Goal: Information Seeking & Learning: Learn about a topic

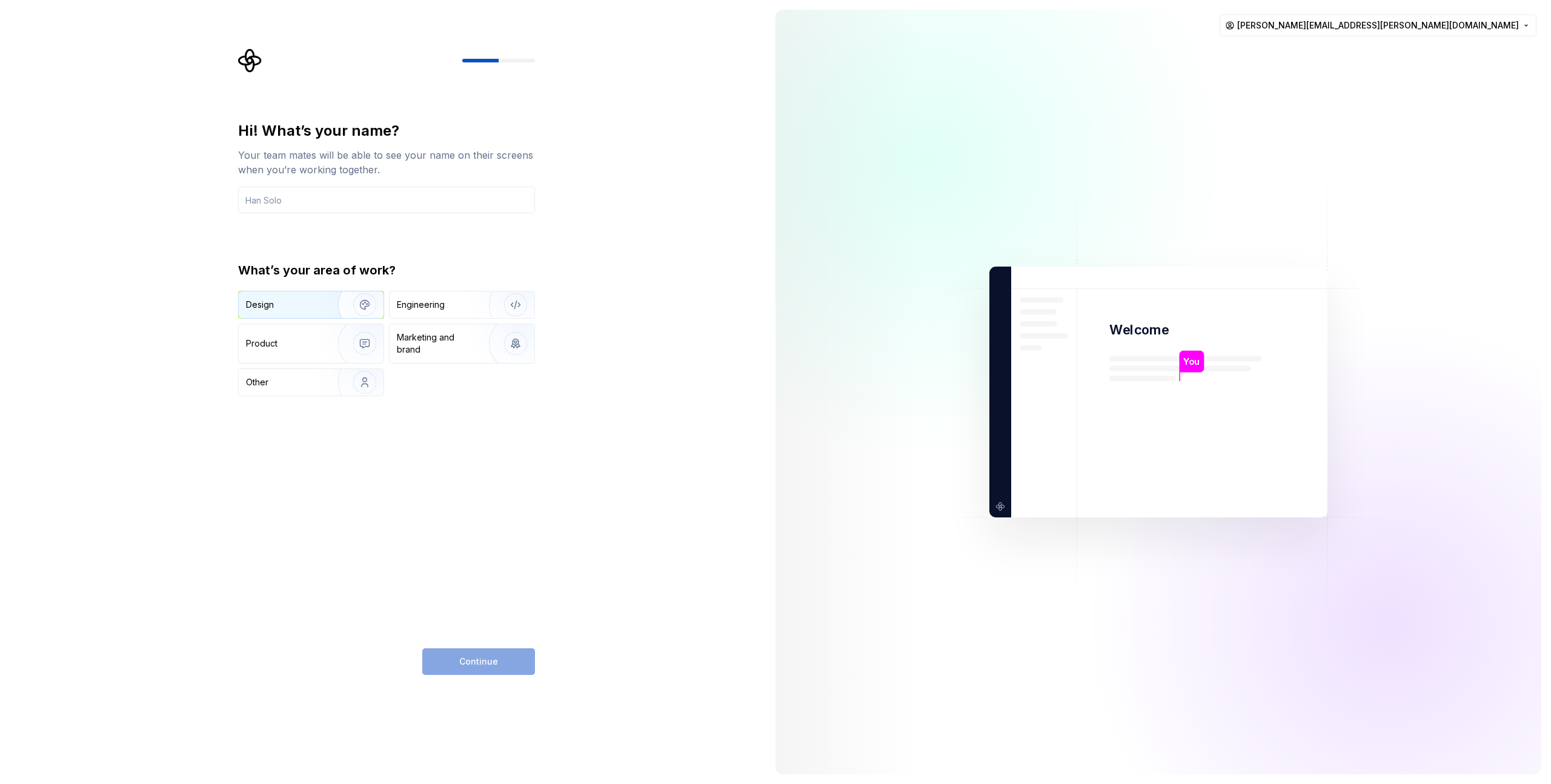
click at [329, 307] on img "button" at bounding box center [357, 304] width 78 height 81
click at [497, 674] on div "Continue" at bounding box center [478, 662] width 112 height 26
click at [497, 662] on div "Continue" at bounding box center [478, 662] width 112 height 26
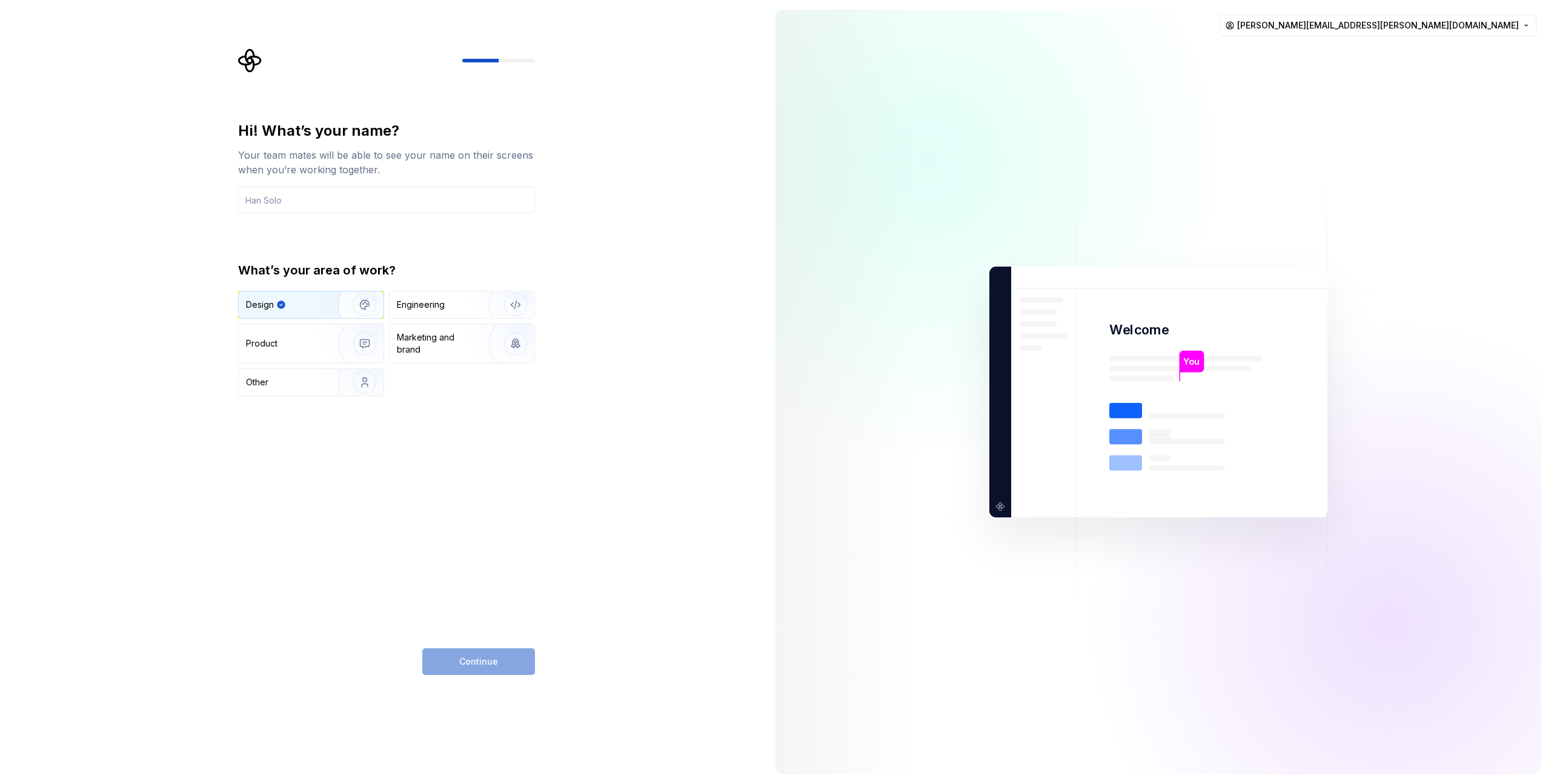
click at [497, 662] on div "Continue" at bounding box center [478, 662] width 112 height 26
click at [352, 191] on input "text" at bounding box center [386, 200] width 297 height 26
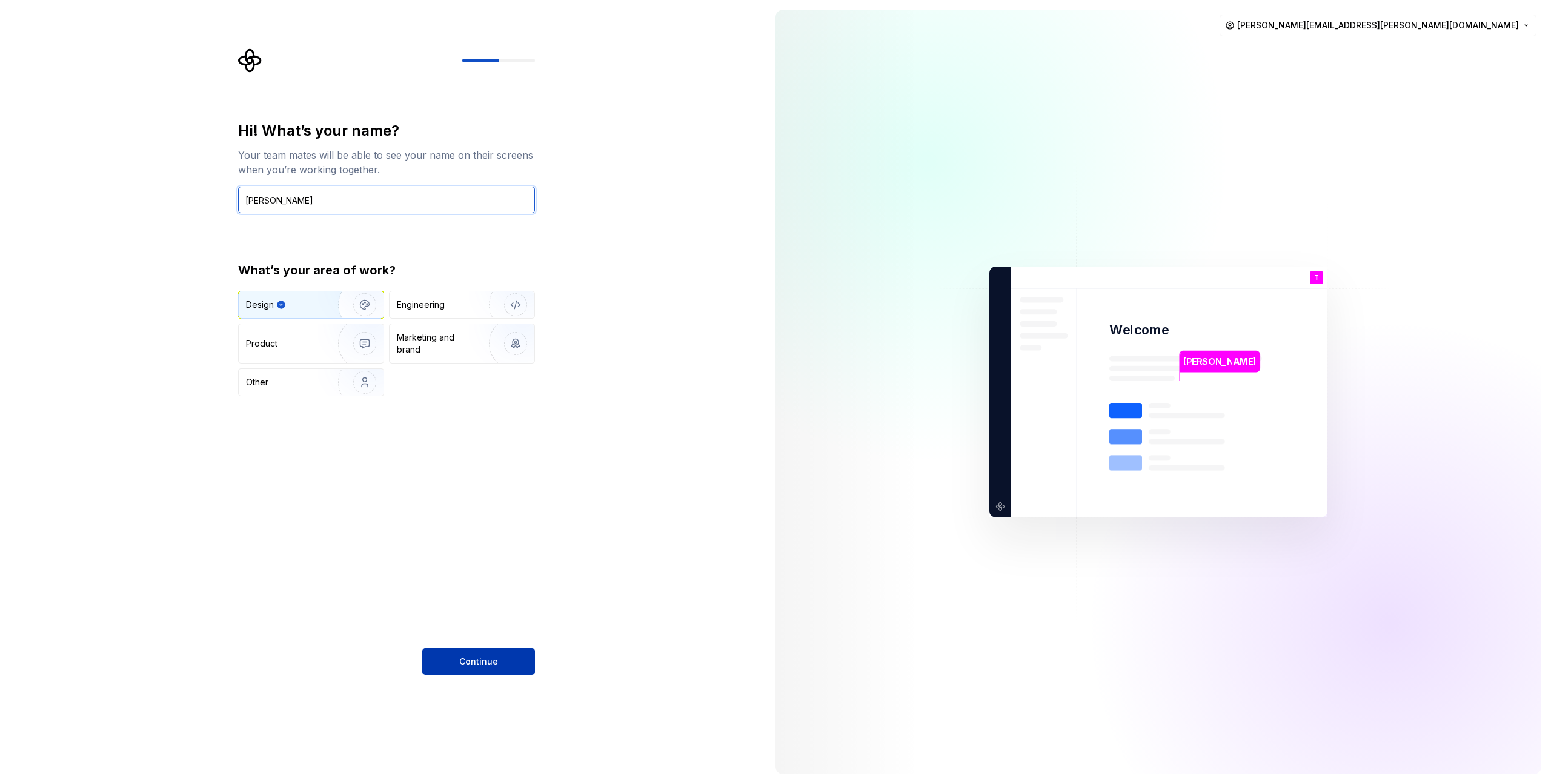
type input "Tyler"
click at [498, 657] on button "Continue" at bounding box center [478, 662] width 112 height 26
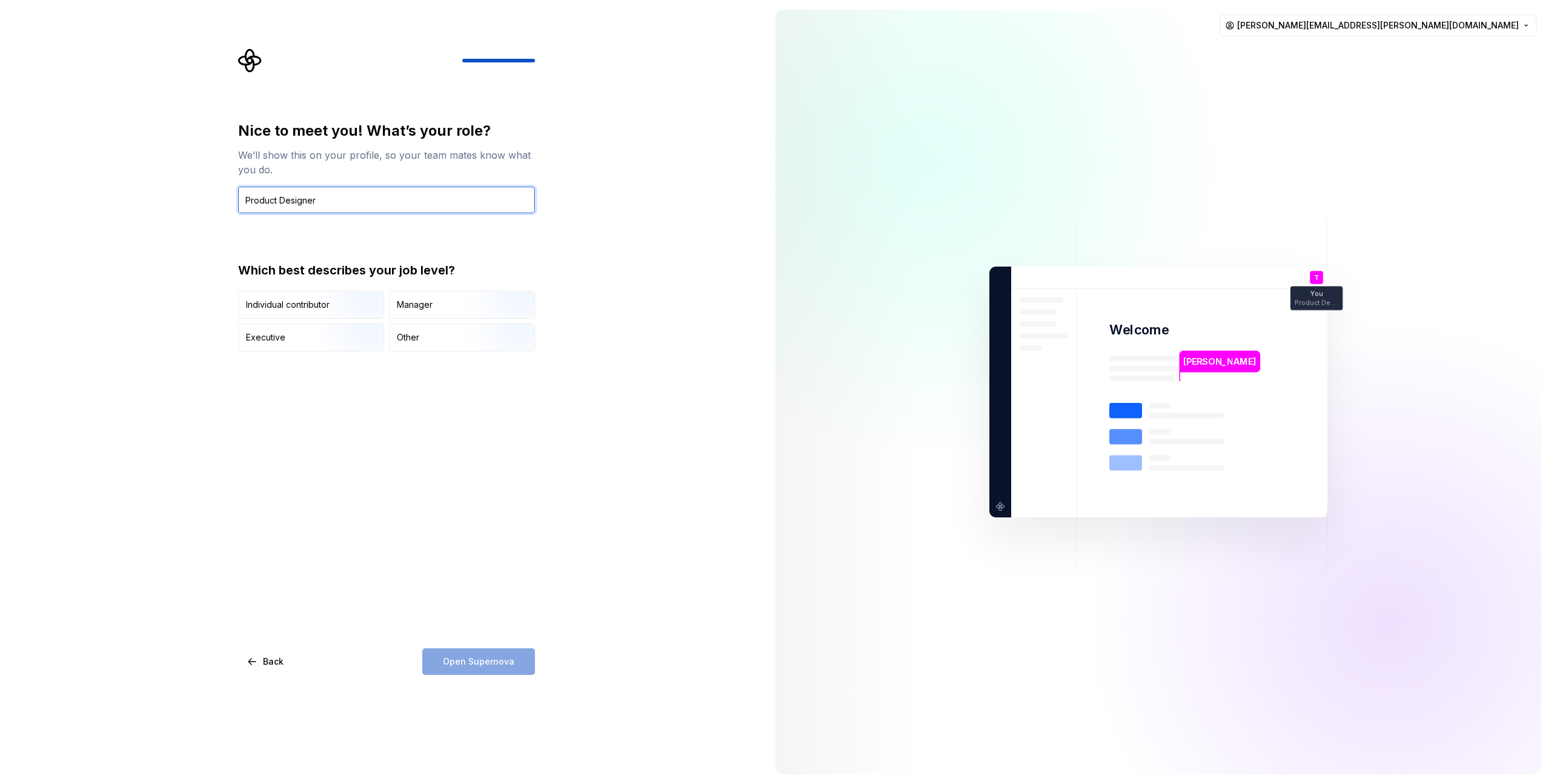
type input "Product Designer"
click at [479, 661] on div "Open Supernova" at bounding box center [478, 662] width 112 height 26
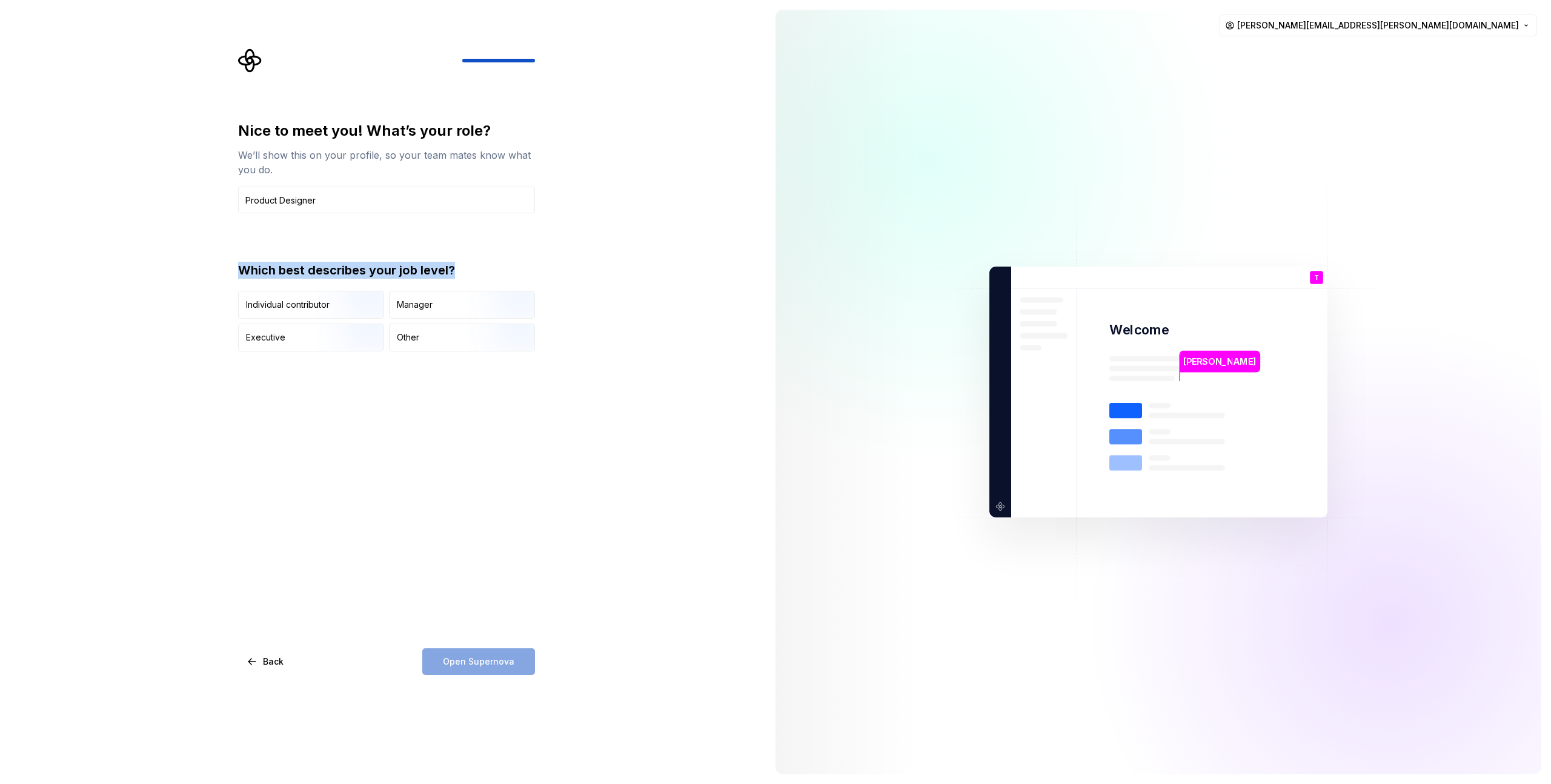
drag, startPoint x: 236, startPoint y: 270, endPoint x: 470, endPoint y: 275, distance: 234.1
click at [470, 275] on div "Nice to meet you! What’s your role? We’ll show this on your profile, so your te…" at bounding box center [390, 361] width 318 height 626
click at [332, 298] on img "button" at bounding box center [355, 320] width 78 height 81
click at [516, 657] on button "Open Supernova" at bounding box center [478, 662] width 112 height 26
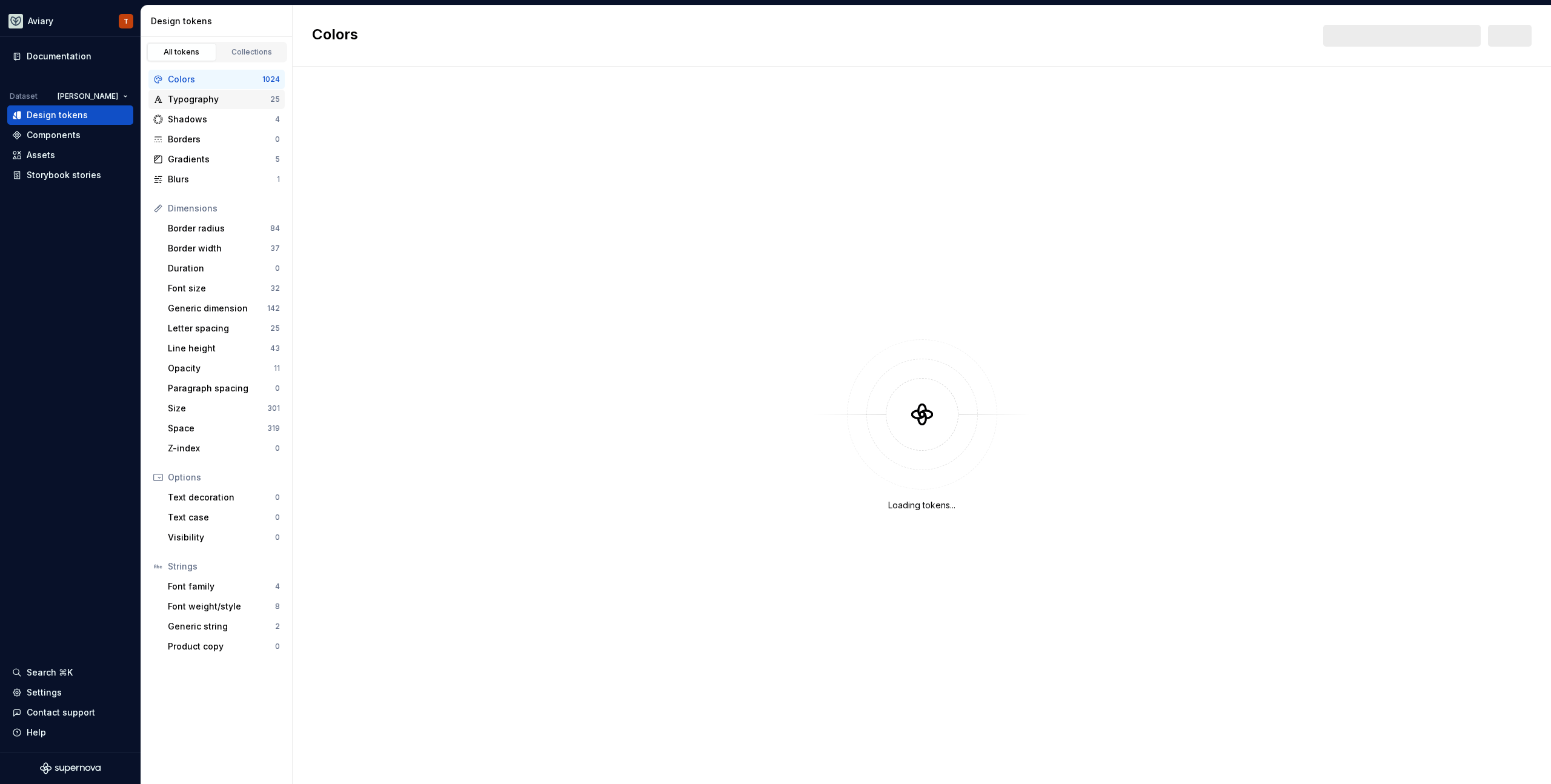
click at [208, 98] on div "Typography" at bounding box center [219, 99] width 103 height 12
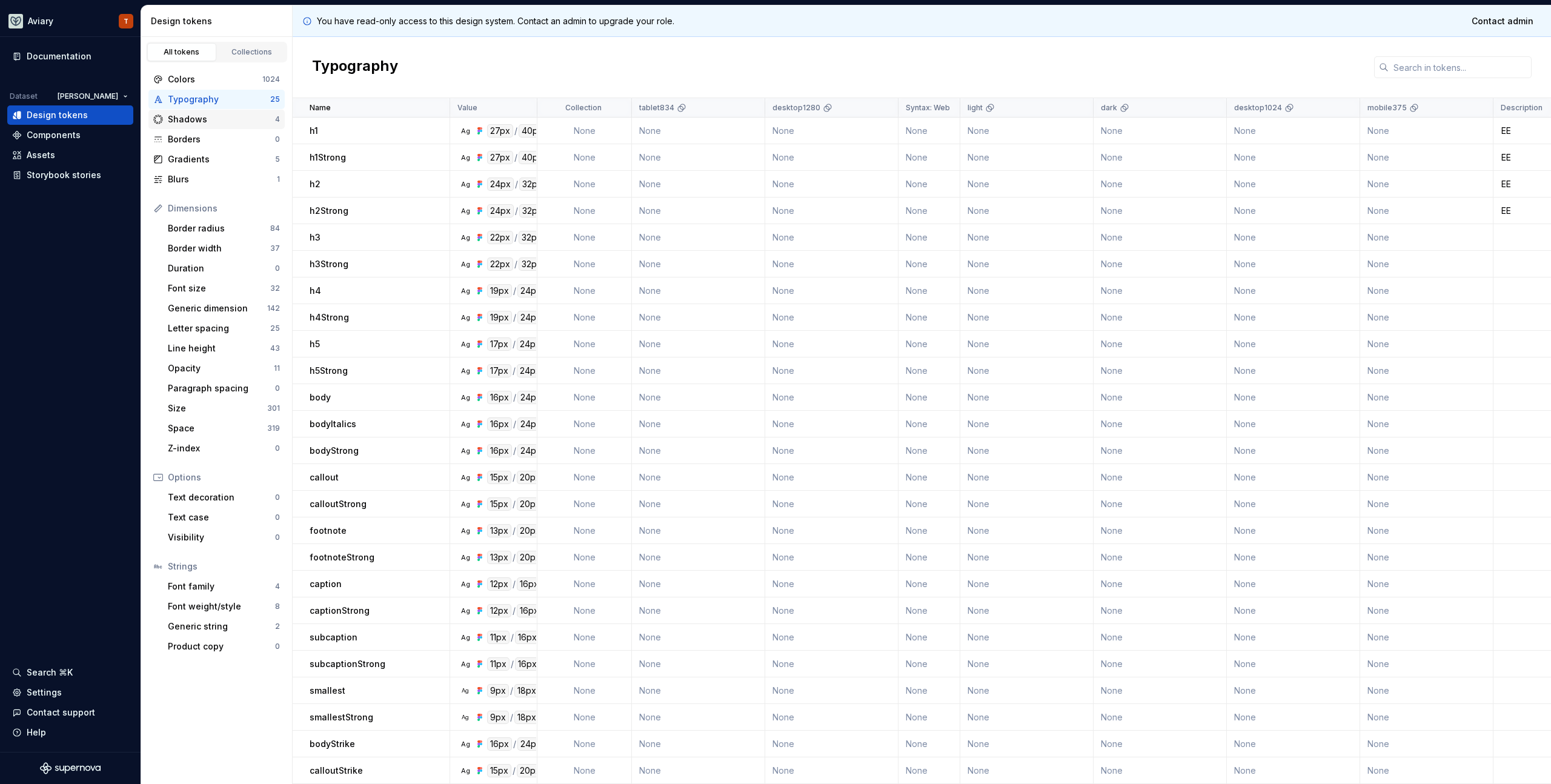
click at [175, 124] on div "Shadows" at bounding box center [222, 119] width 108 height 12
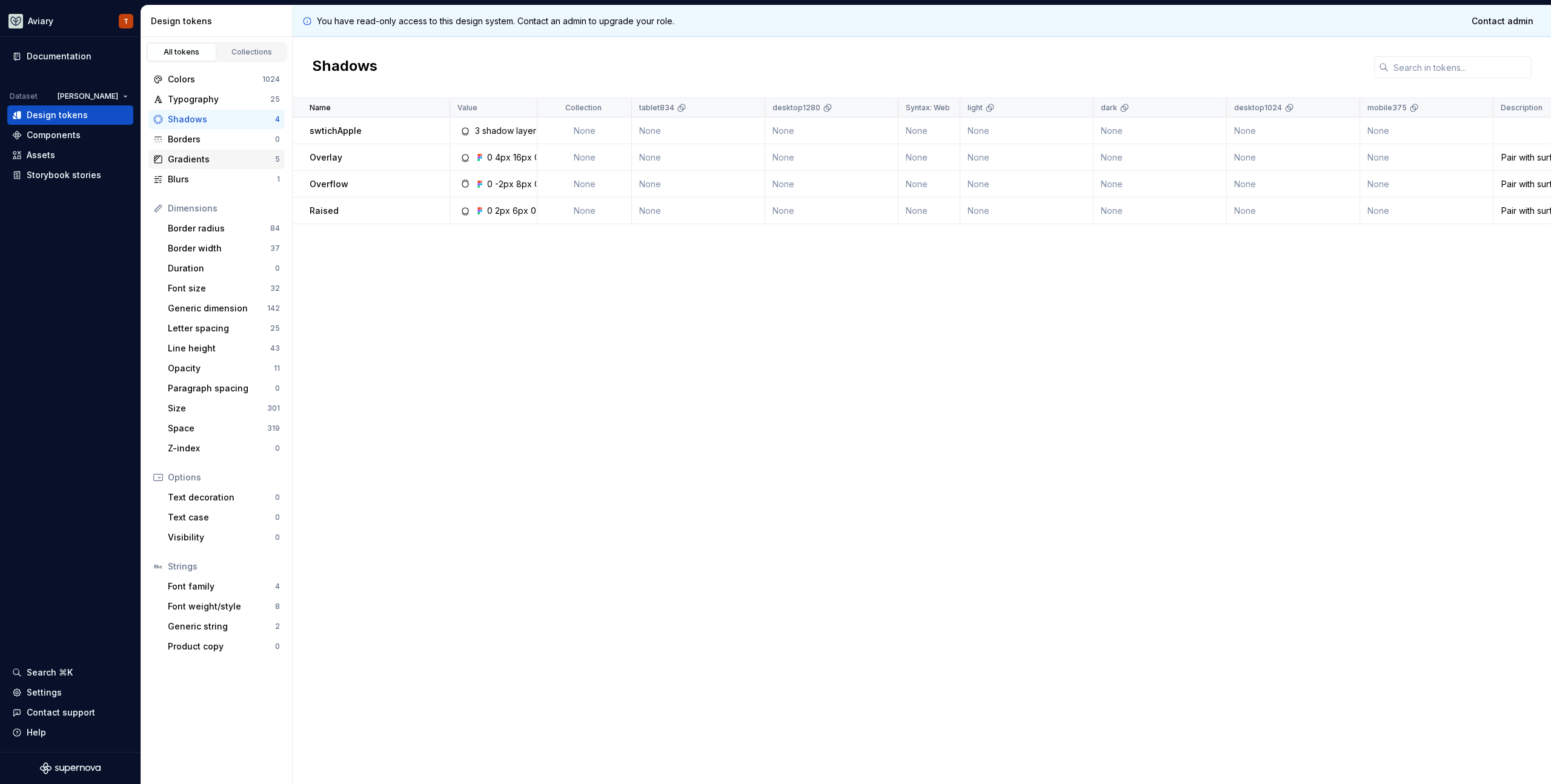
click at [180, 155] on div "Gradients" at bounding box center [222, 159] width 108 height 12
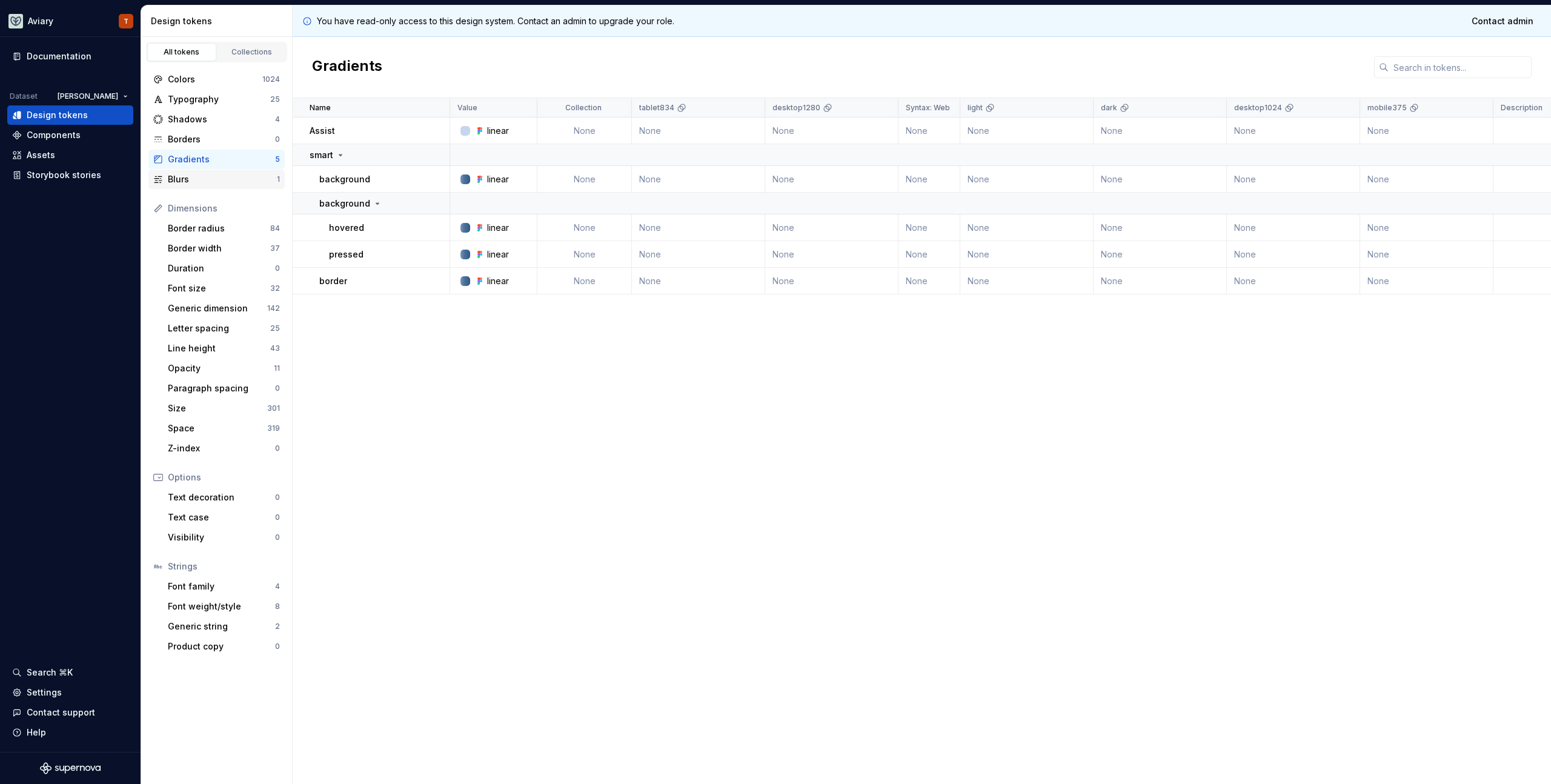
click at [216, 179] on div "Blurs" at bounding box center [223, 179] width 109 height 12
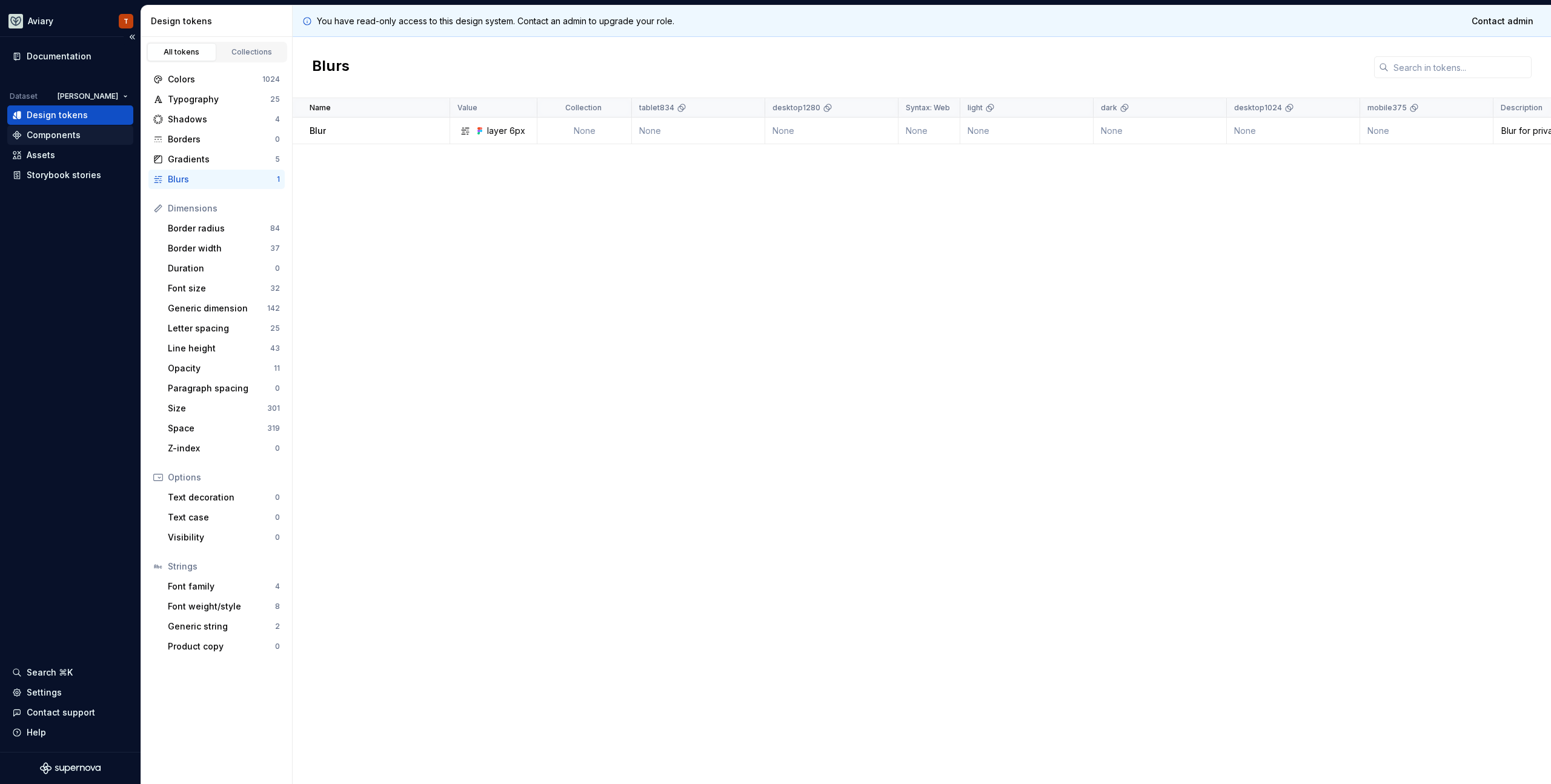
click at [86, 135] on div "Components" at bounding box center [70, 135] width 117 height 12
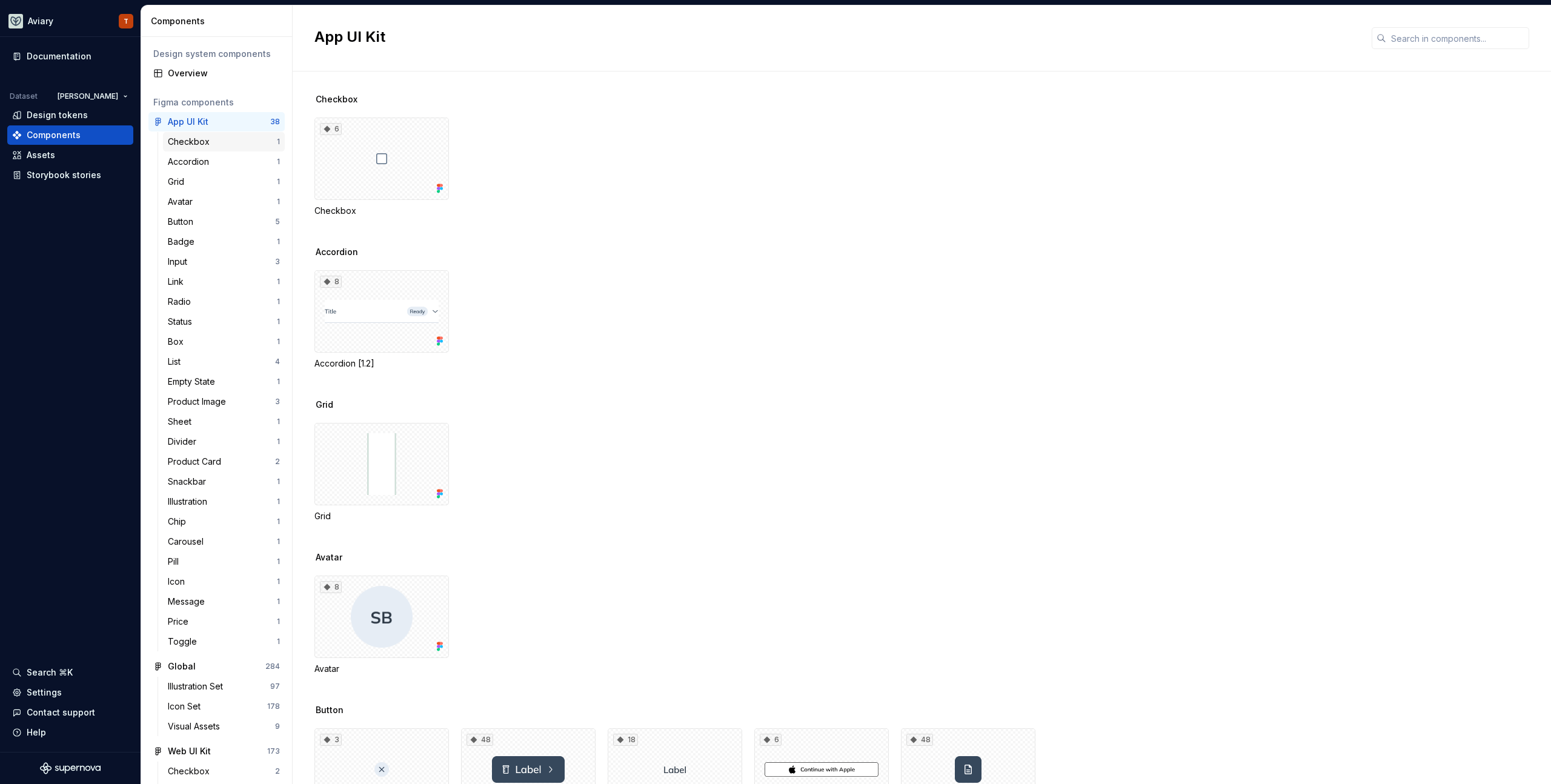
click at [189, 140] on div "Checkbox" at bounding box center [191, 141] width 46 height 12
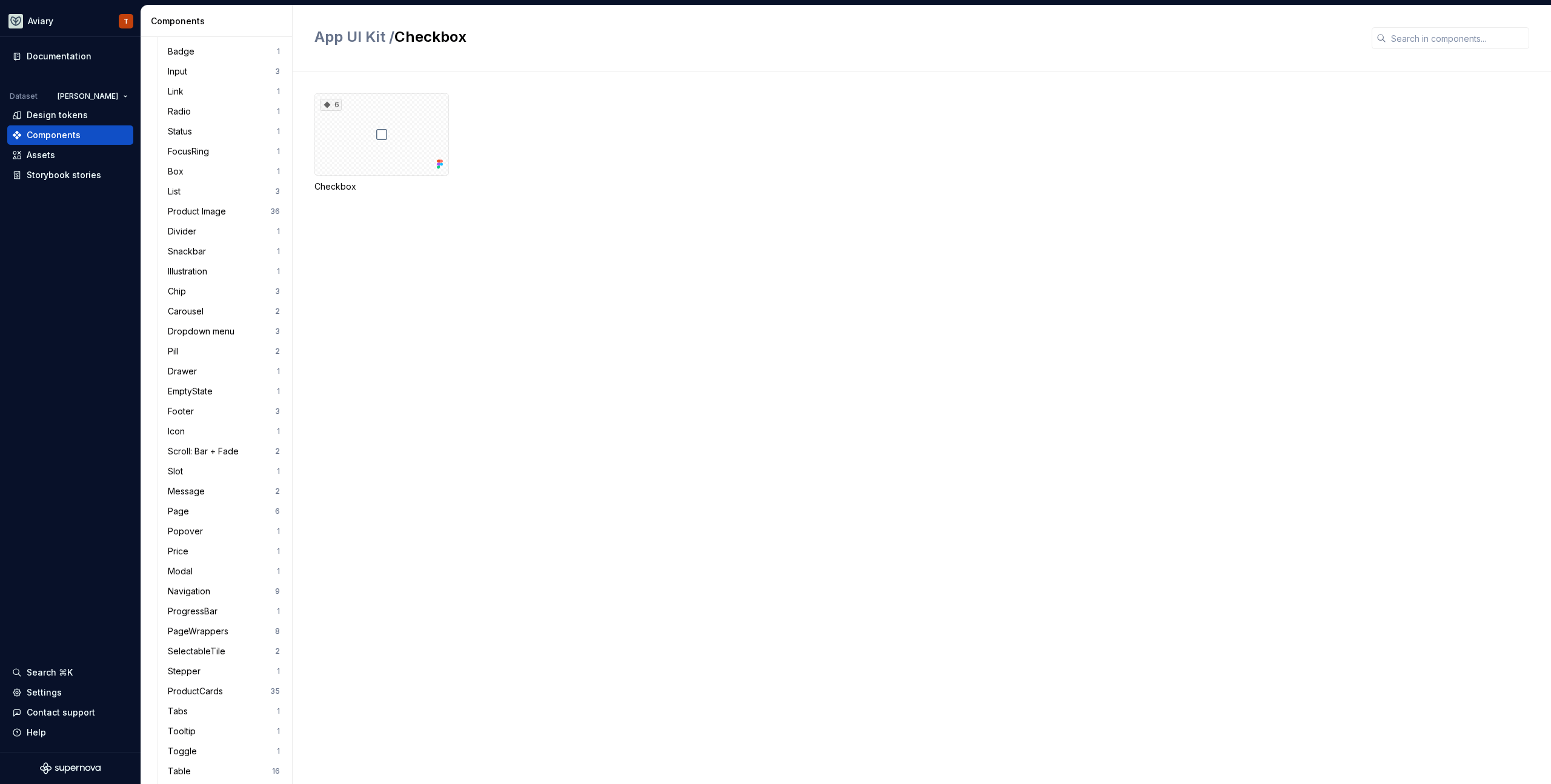
scroll to position [888, 0]
click at [200, 261] on div "Chip" at bounding box center [222, 262] width 108 height 12
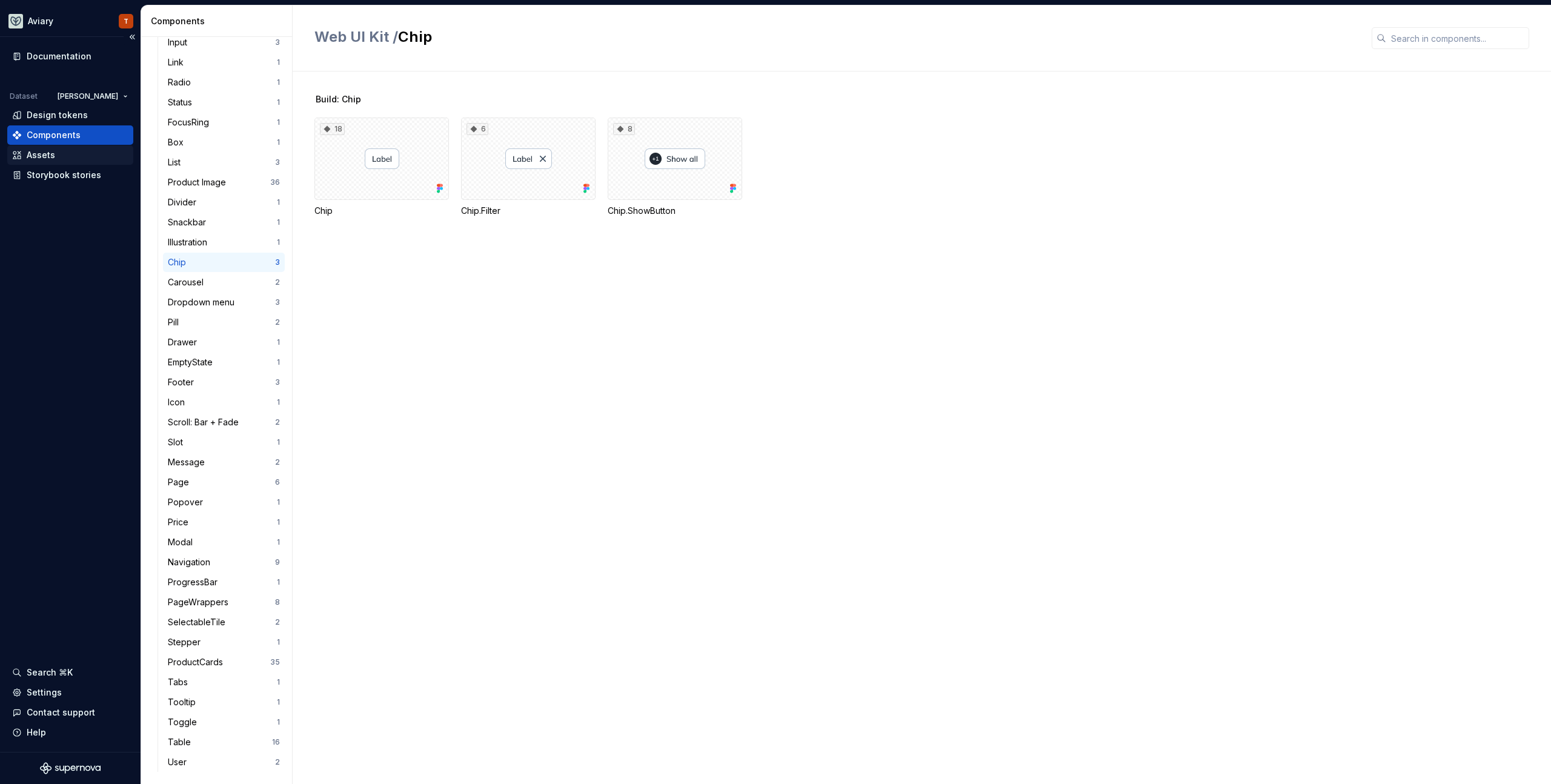
click at [67, 157] on div "Assets" at bounding box center [70, 155] width 117 height 12
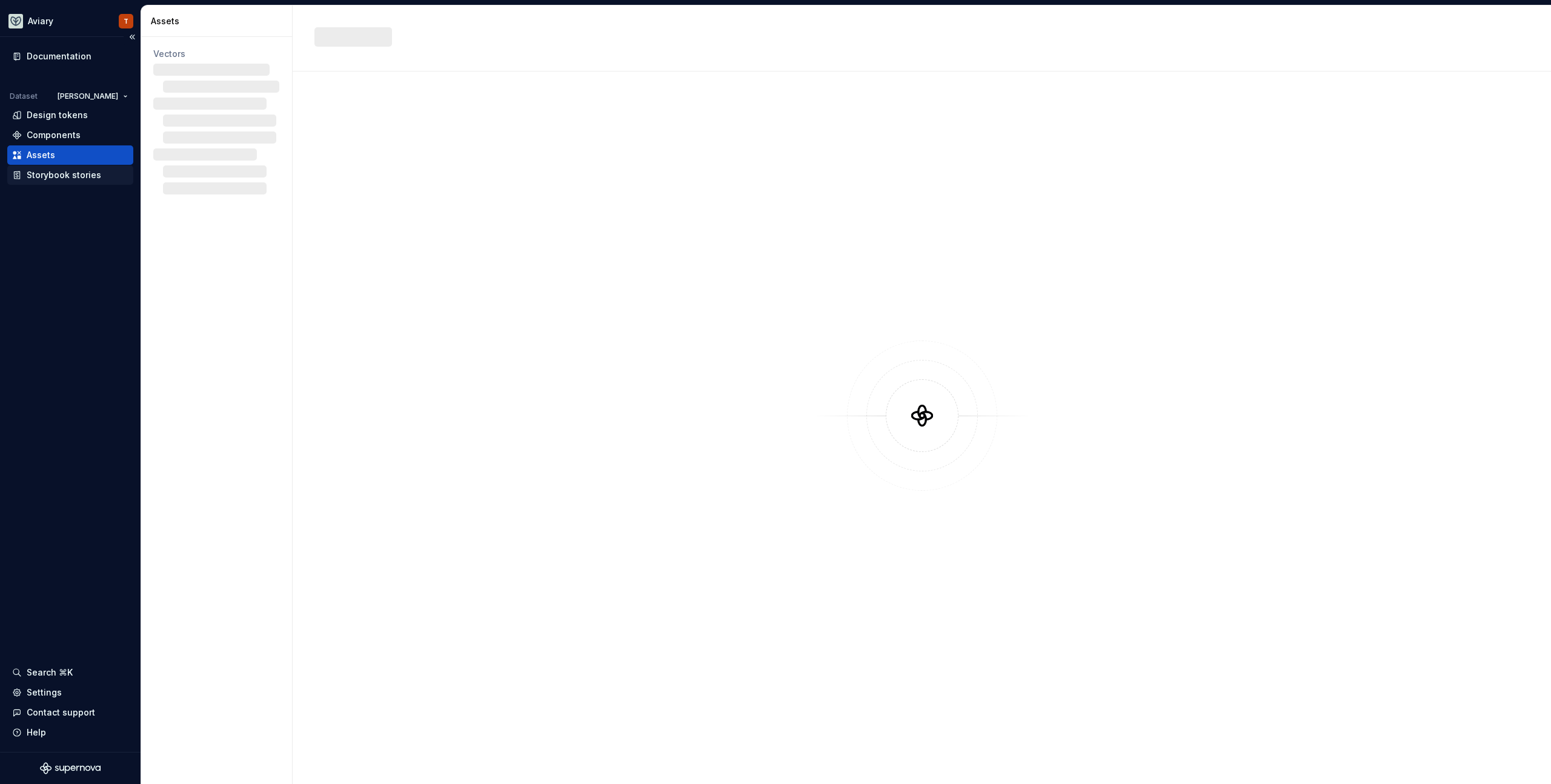
click at [80, 176] on div "Storybook stories" at bounding box center [64, 174] width 74 height 12
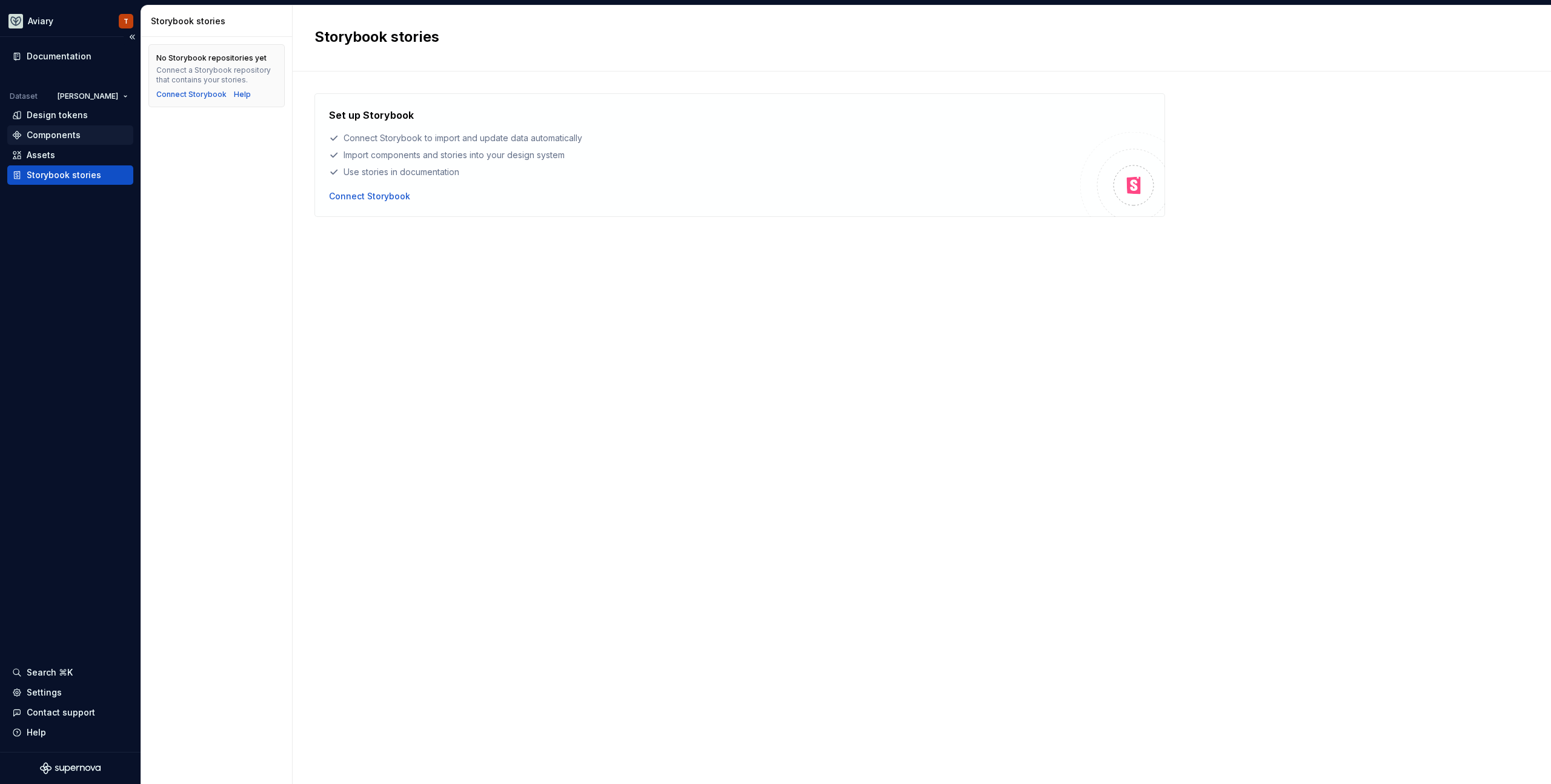
click at [68, 131] on div "Components" at bounding box center [53, 135] width 54 height 12
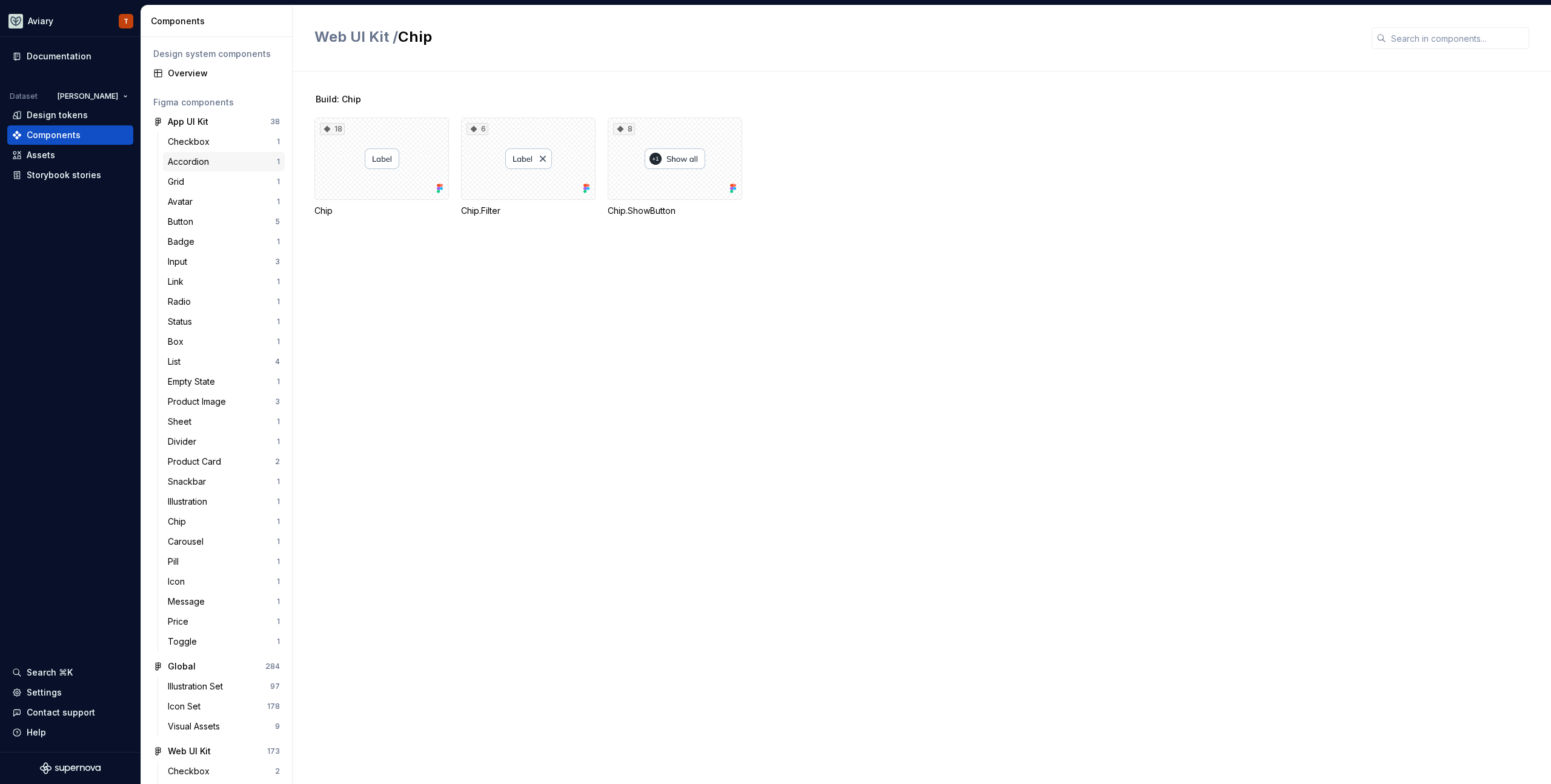
click at [182, 165] on div "Accordion" at bounding box center [191, 161] width 46 height 12
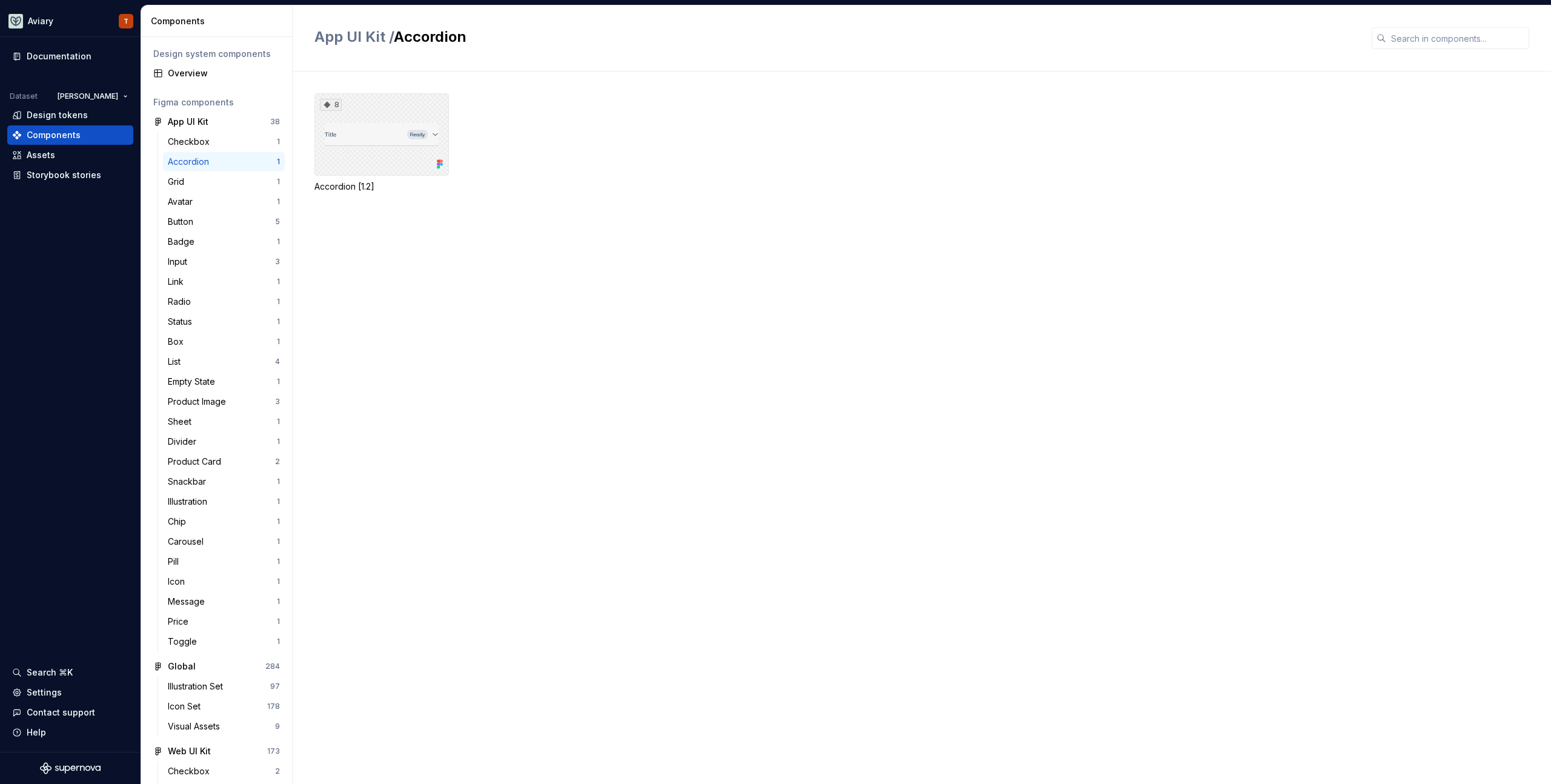
click at [371, 153] on div "8" at bounding box center [381, 135] width 135 height 83
